Goal: Information Seeking & Learning: Learn about a topic

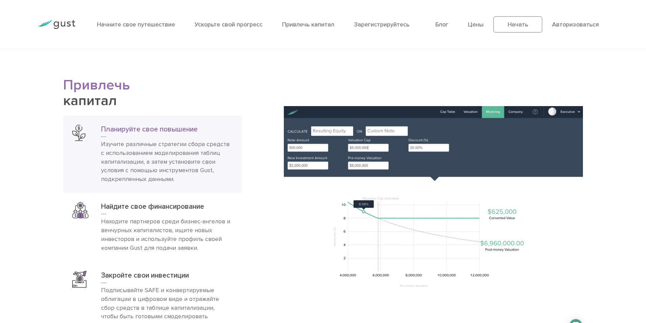
click at [335, 131] on img at bounding box center [433, 220] width 299 height 229
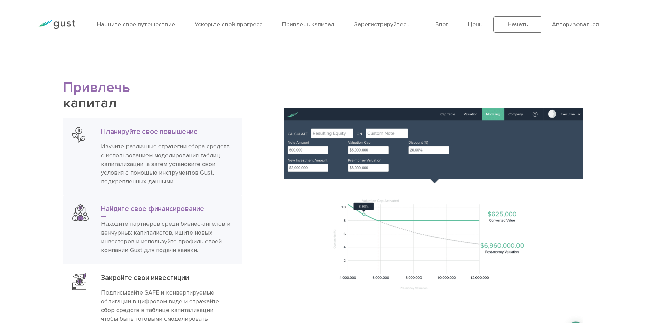
click at [139, 214] on h3 "Найдите свое финансирование" at bounding box center [167, 211] width 132 height 12
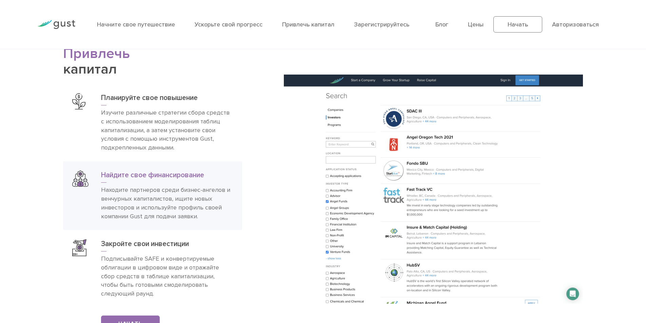
scroll to position [1219, 0]
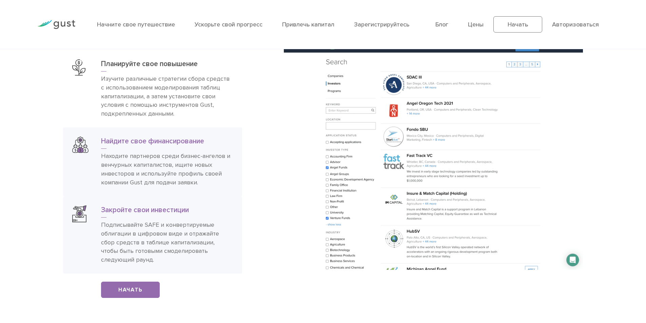
click at [141, 231] on font "Подписывайте SAFE и конвертируемые облигации в цифровом виде и отражайте сбор с…" at bounding box center [160, 243] width 118 height 42
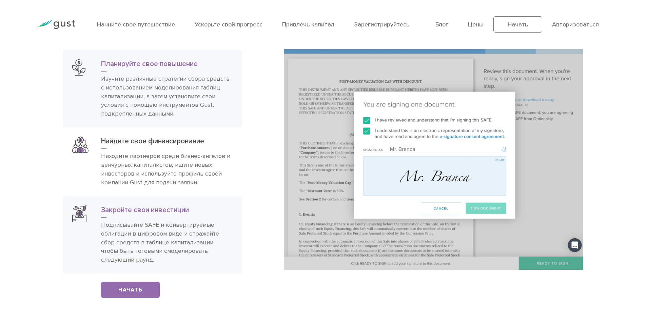
click at [146, 96] on font "Изучите различные стратегии сбора средств с использованием моделирования таблиц…" at bounding box center [165, 96] width 129 height 42
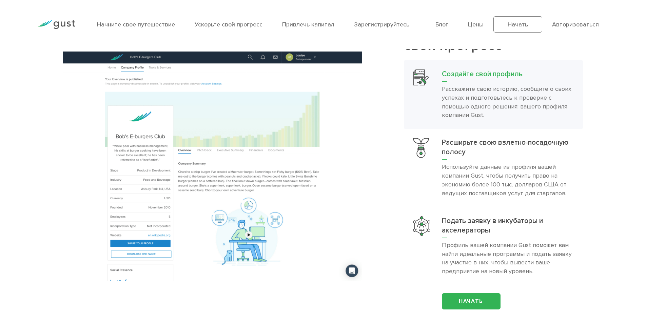
scroll to position [778, 0]
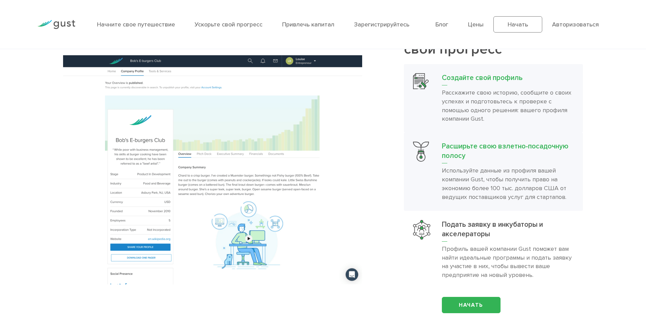
click at [505, 183] on font "Используйте данные из профиля вашей компании Gust, чтобы получить право на экон…" at bounding box center [504, 184] width 125 height 34
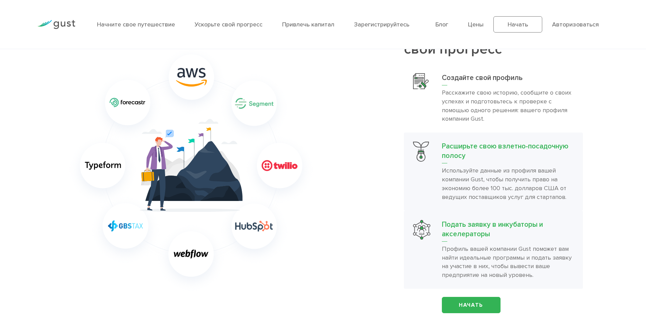
click at [495, 228] on font "Подать заявку в инкубаторы и акселераторы" at bounding box center [492, 230] width 101 height 18
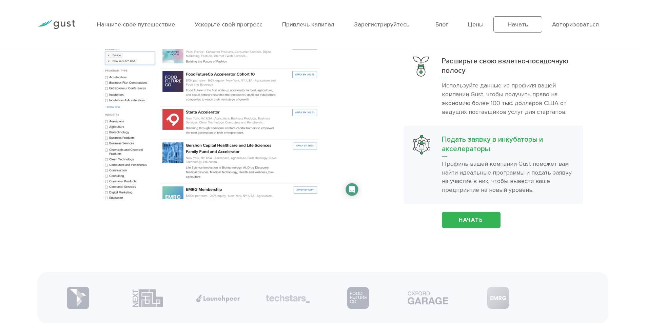
scroll to position [880, 0]
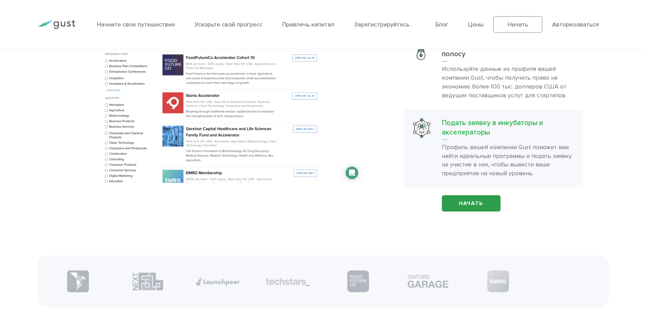
click at [452, 202] on link "Начать" at bounding box center [471, 203] width 59 height 16
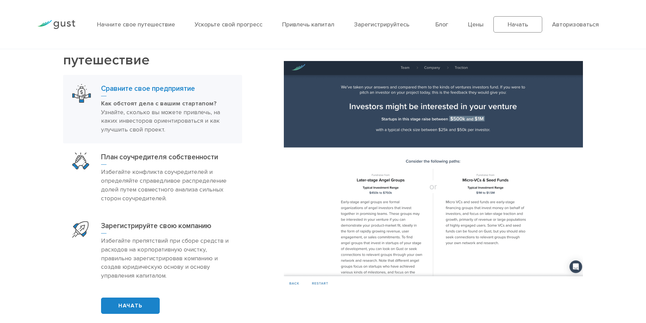
scroll to position [437, 0]
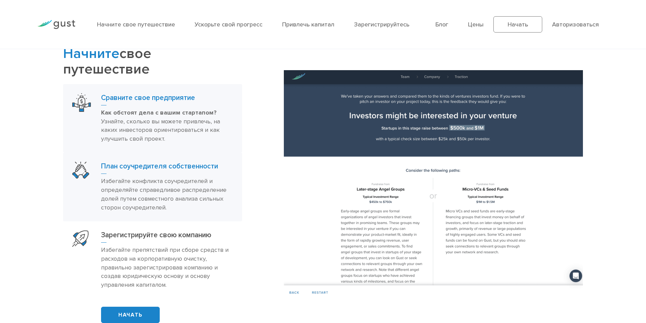
click at [125, 194] on p "Избегайте конфликта соучредителей и определяйте справедливое распределение доле…" at bounding box center [167, 194] width 132 height 35
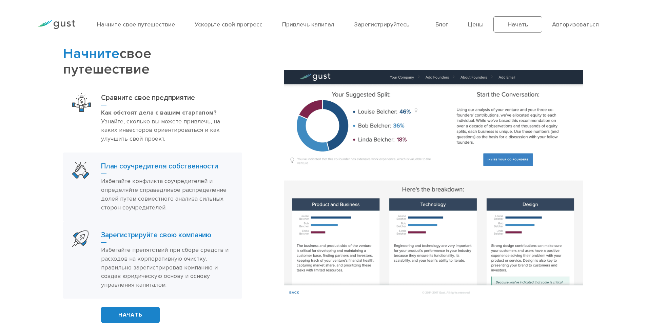
click at [137, 254] on p "Избегайте препятствий при сборе средств и расходов на корпоративную очистку, пр…" at bounding box center [167, 268] width 132 height 44
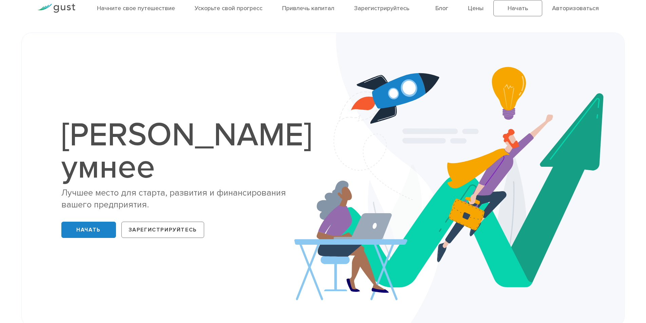
scroll to position [0, 0]
